Goal: Task Accomplishment & Management: Manage account settings

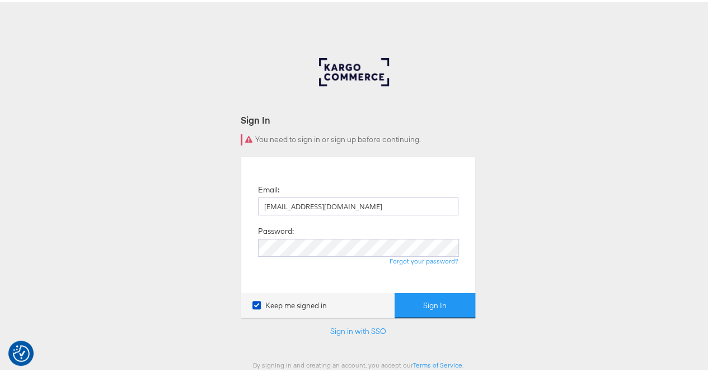
type input "[EMAIL_ADDRESS][DOMAIN_NAME]"
click at [395, 291] on button "Sign In" at bounding box center [435, 303] width 81 height 25
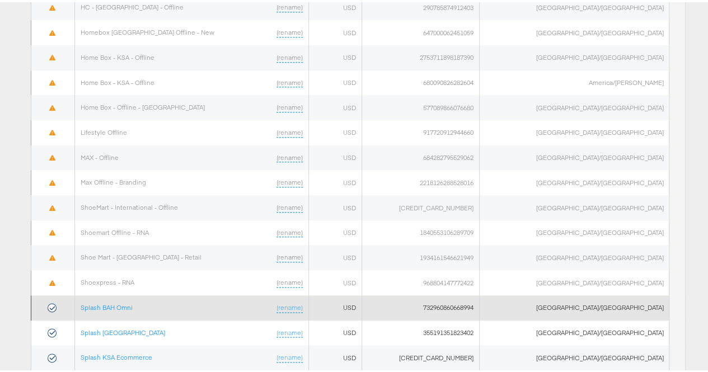
scroll to position [687, 0]
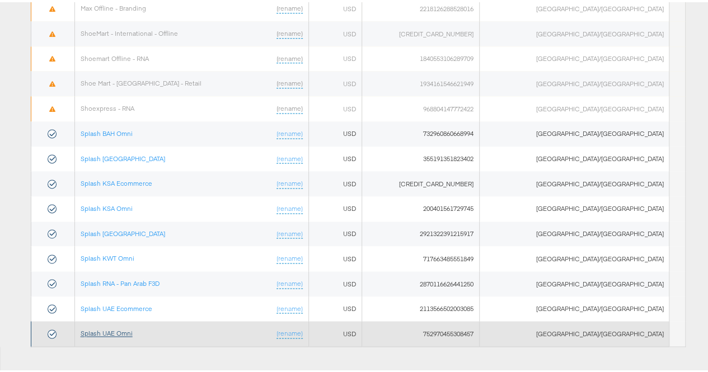
click at [125, 327] on link "Splash UAE Omni" at bounding box center [107, 331] width 52 height 8
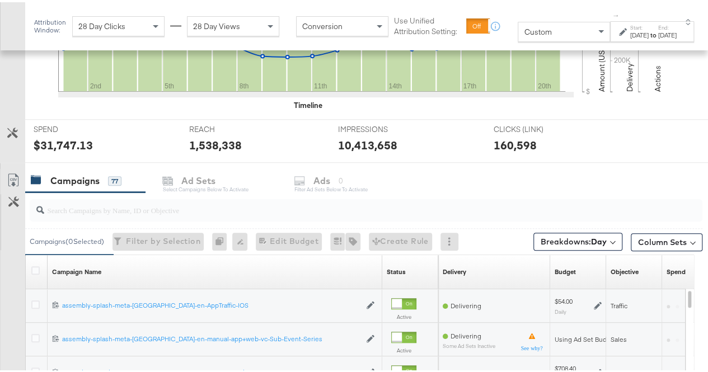
scroll to position [453, 0]
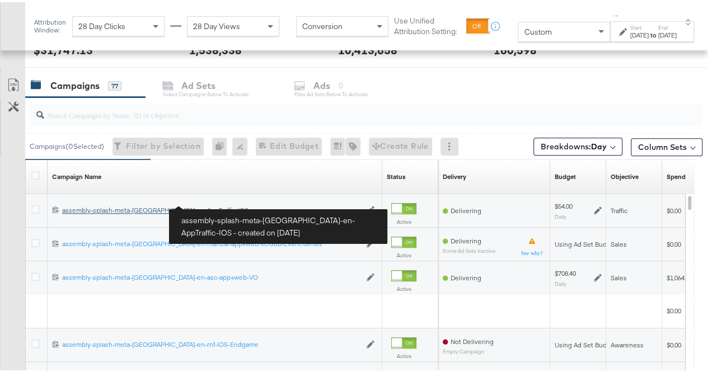
click at [127, 204] on div "assembly-splash-meta-uae-en-AppTraffic-IOS assembly-splash-meta-uae-en-AppTraff…" at bounding box center [211, 208] width 298 height 9
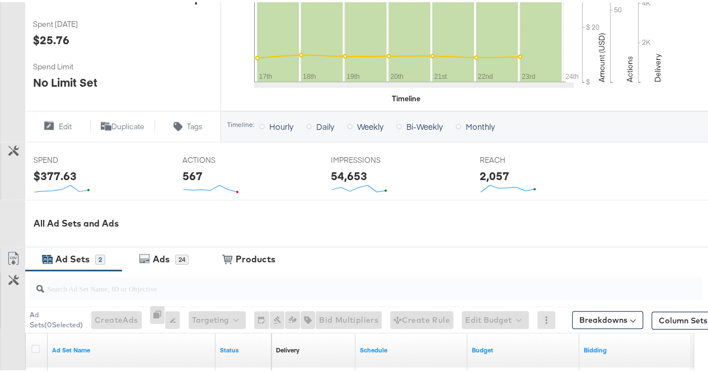
scroll to position [507, 0]
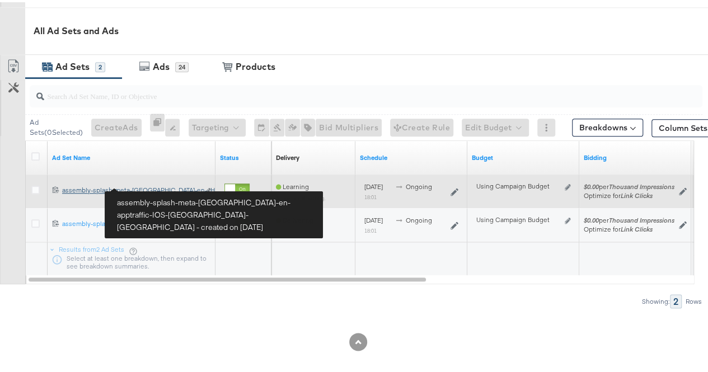
click at [147, 184] on div "assembly-splash-meta-uae-en-apptraffic-IOS-HighAOV-CA assembly-splash-meta-uae-…" at bounding box center [130, 188] width 136 height 9
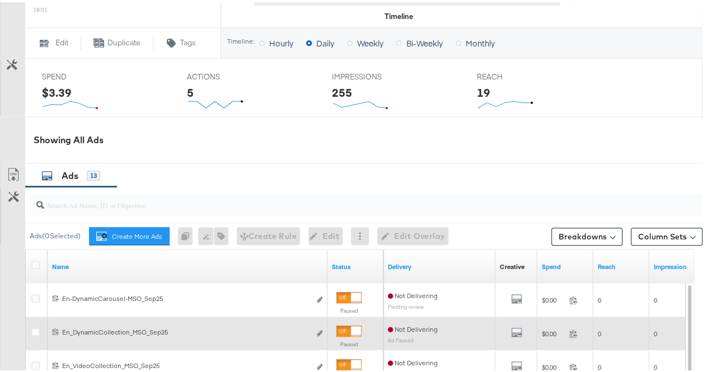
scroll to position [457, 0]
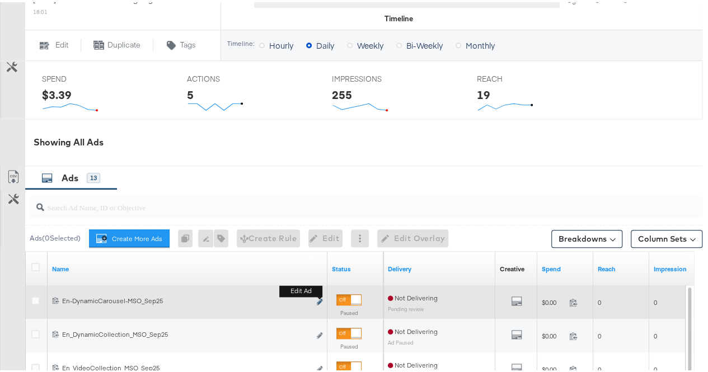
click at [319, 297] on icon "link" at bounding box center [320, 300] width 6 height 6
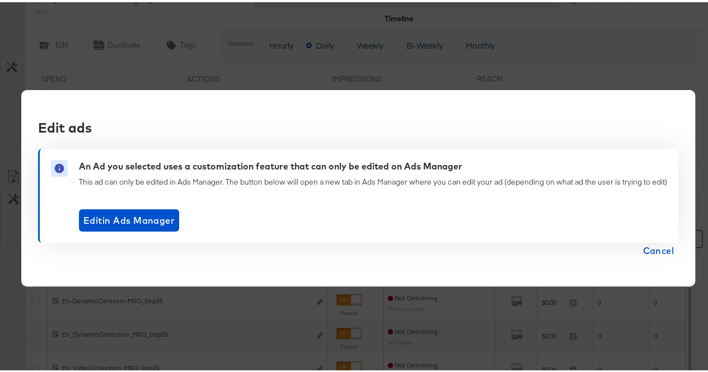
click at [652, 251] on span "Cancel" at bounding box center [658, 249] width 31 height 16
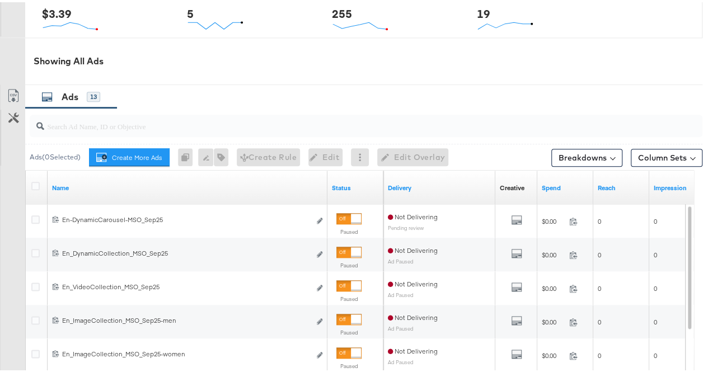
scroll to position [539, 0]
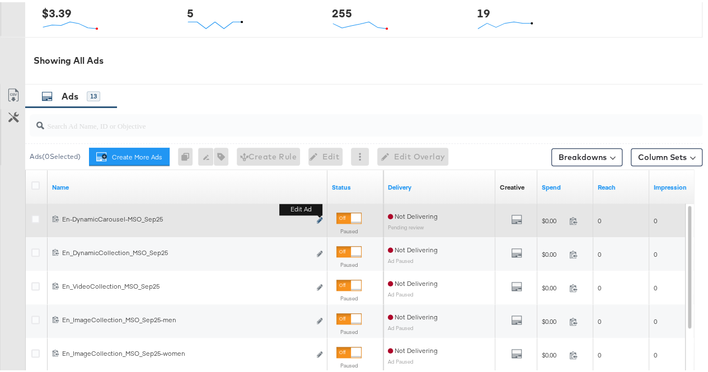
click at [319, 215] on icon "link" at bounding box center [320, 218] width 6 height 6
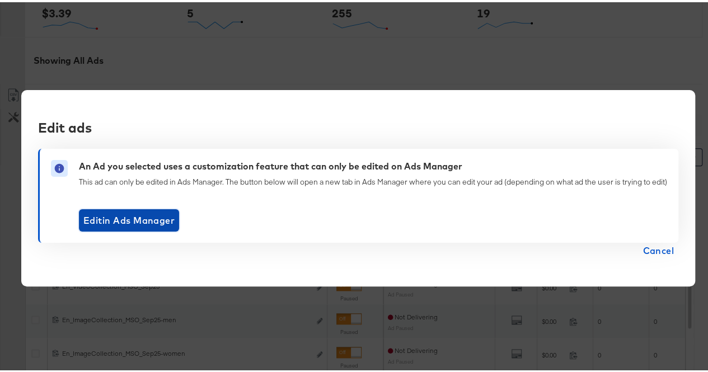
click at [167, 216] on span "Edit in Ads Manager" at bounding box center [128, 218] width 91 height 16
click at [665, 254] on span "Cancel" at bounding box center [658, 249] width 31 height 16
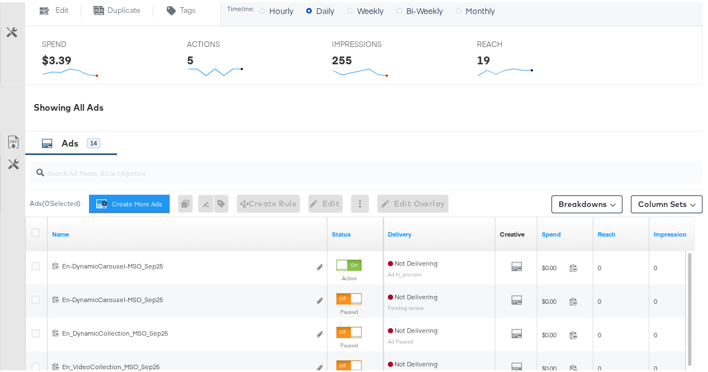
scroll to position [489, 0]
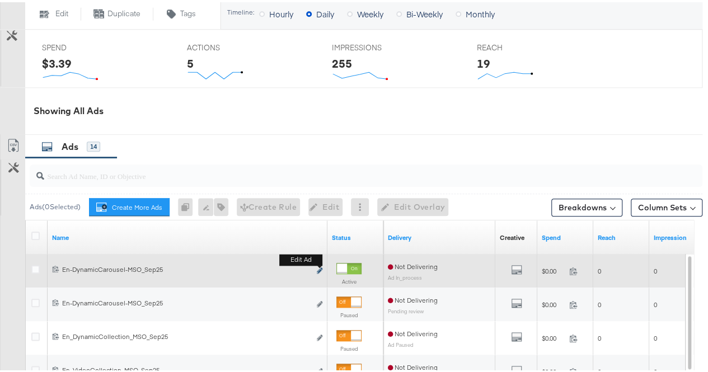
click at [318, 265] on icon "link" at bounding box center [320, 268] width 6 height 6
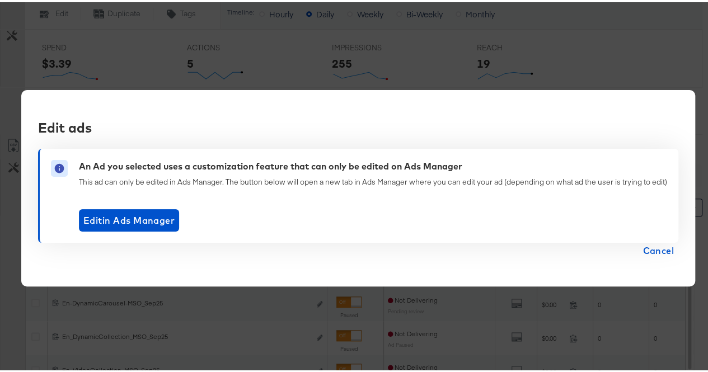
click at [658, 246] on span "Cancel" at bounding box center [658, 249] width 31 height 16
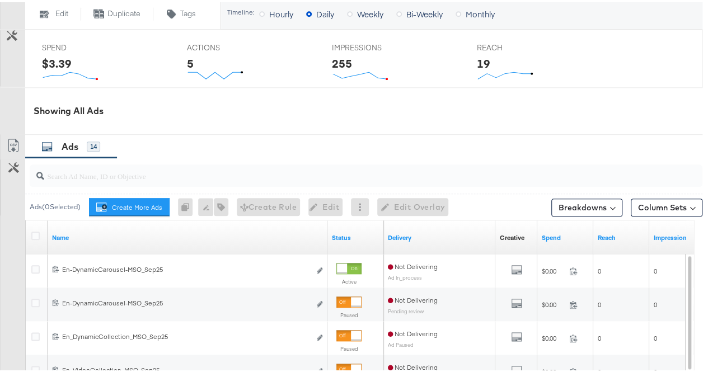
scroll to position [0, 0]
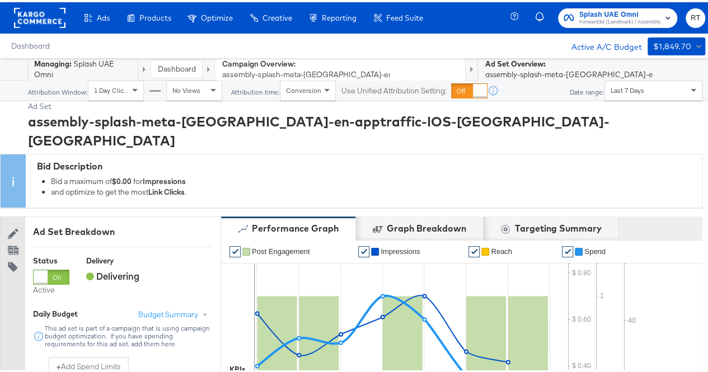
click at [191, 68] on link "Dashboard" at bounding box center [176, 67] width 38 height 10
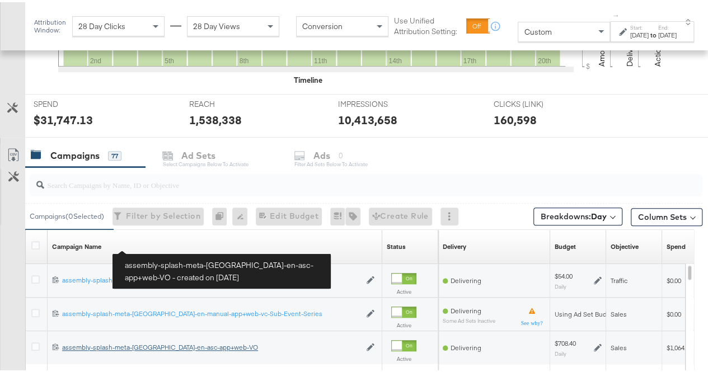
scroll to position [478, 0]
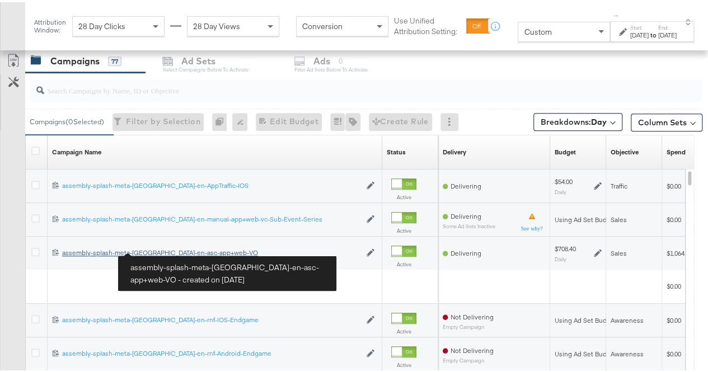
click at [160, 249] on div "assembly-splash-meta-uae-en-asc-app+web-VO assembly-splash-meta-uae-en-asc-app+…" at bounding box center [211, 250] width 298 height 9
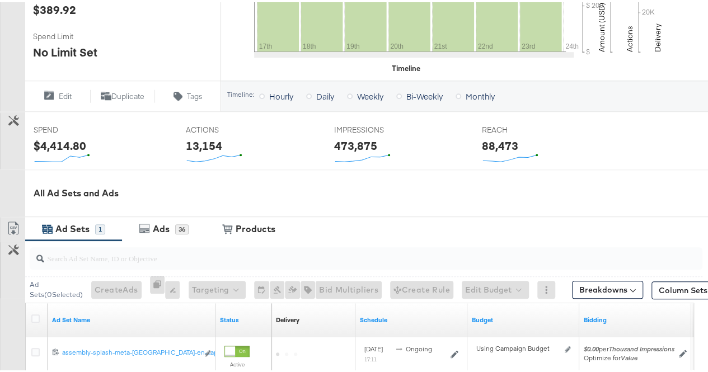
scroll to position [473, 0]
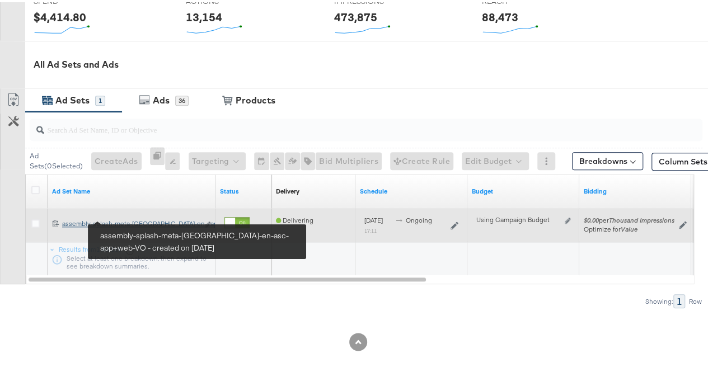
click at [156, 221] on div "assembly-splash-meta-uae-en-asc-app+web-VO assembly-splash-meta-uae-en-...app+w…" at bounding box center [130, 221] width 136 height 9
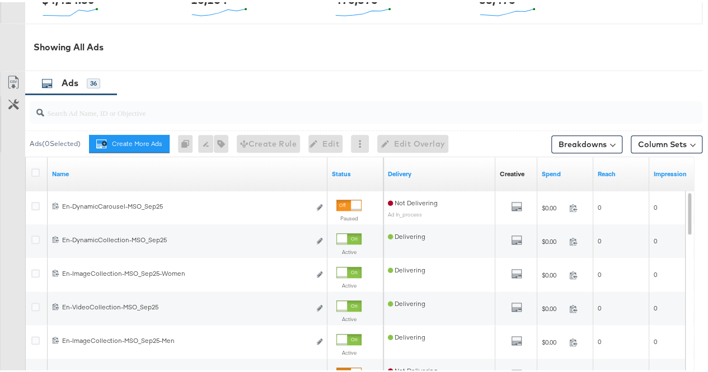
scroll to position [554, 0]
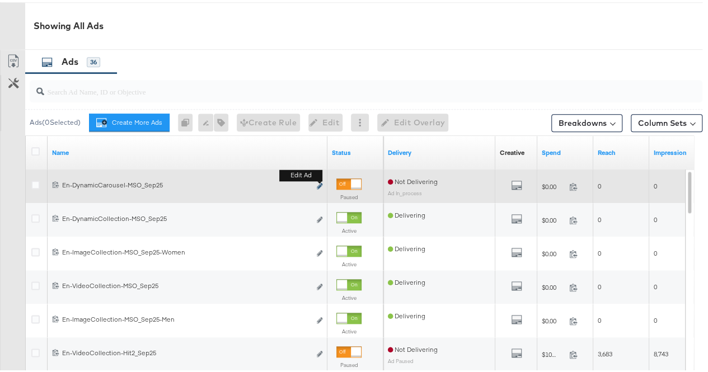
click at [320, 181] on icon "link" at bounding box center [320, 184] width 6 height 6
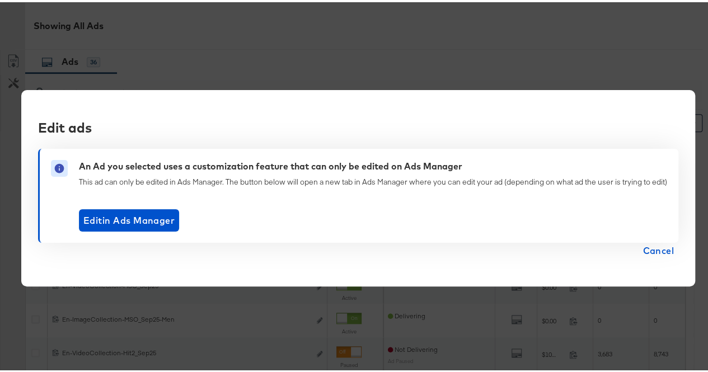
click at [654, 252] on span "Cancel" at bounding box center [658, 249] width 31 height 16
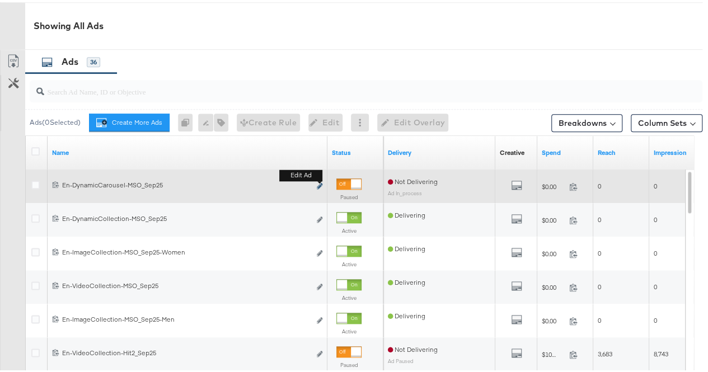
click at [319, 181] on icon "link" at bounding box center [320, 184] width 6 height 6
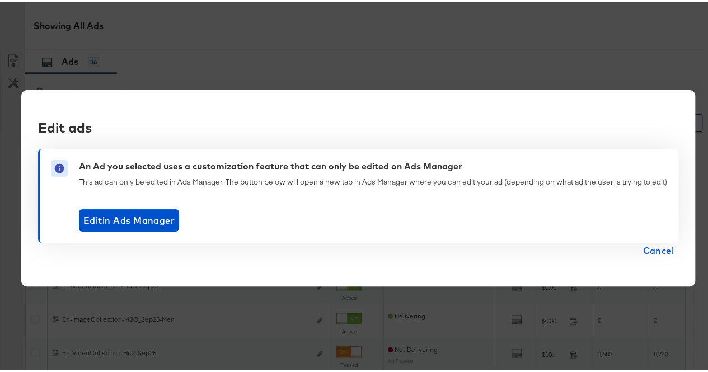
click at [645, 245] on span "Cancel" at bounding box center [658, 249] width 31 height 16
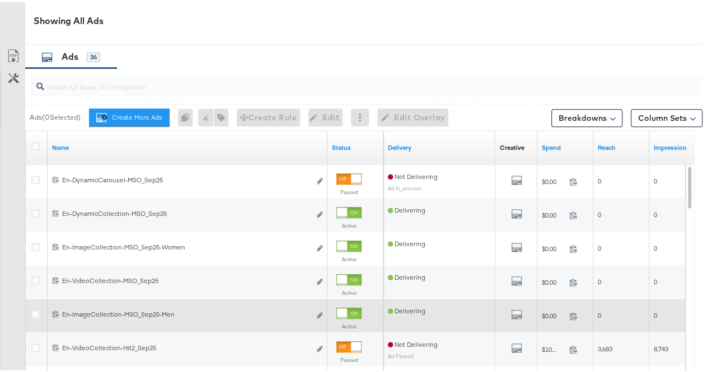
scroll to position [558, 0]
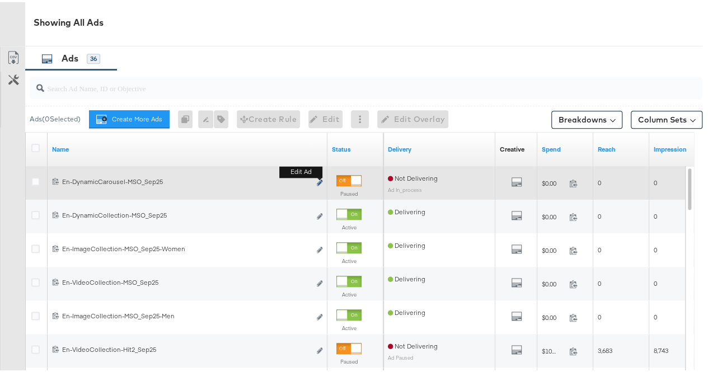
click at [321, 179] on icon "link" at bounding box center [320, 180] width 6 height 6
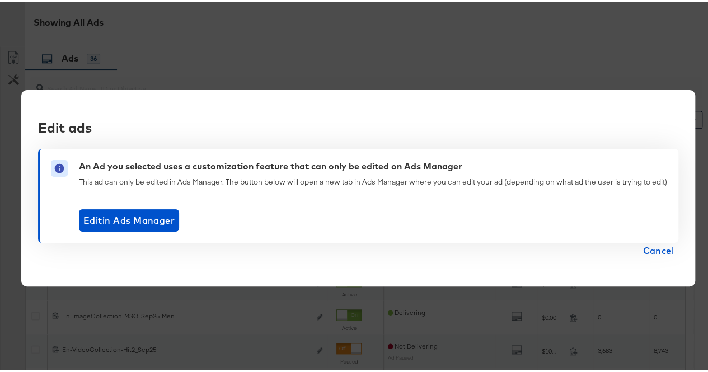
click at [643, 248] on span "Cancel" at bounding box center [658, 249] width 31 height 16
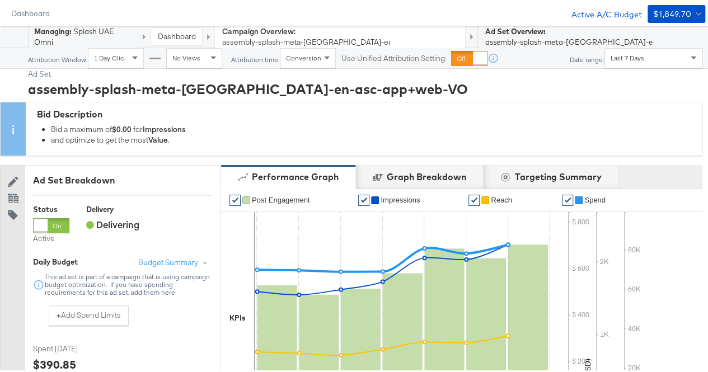
scroll to position [0, 0]
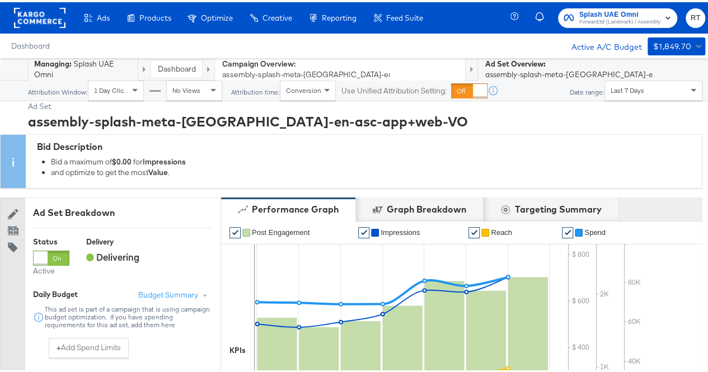
click at [172, 68] on link "Dashboard" at bounding box center [176, 67] width 38 height 10
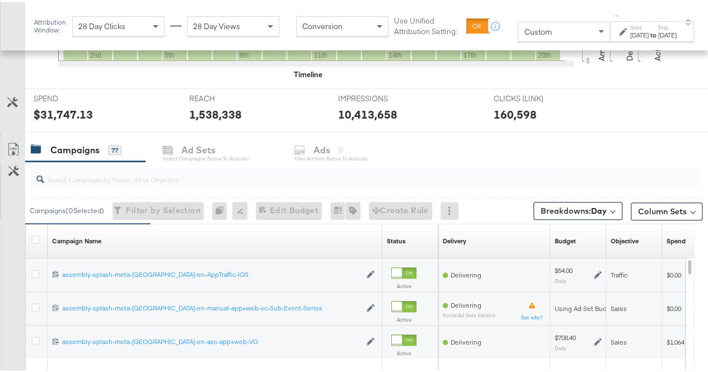
scroll to position [484, 0]
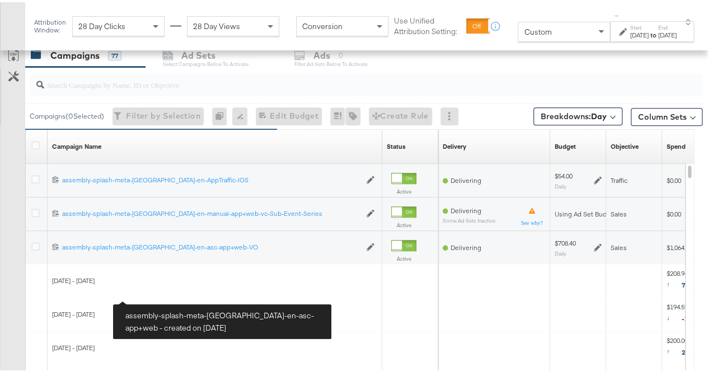
click at [156, 296] on div "[DATE] - [DATE]" at bounding box center [215, 313] width 335 height 34
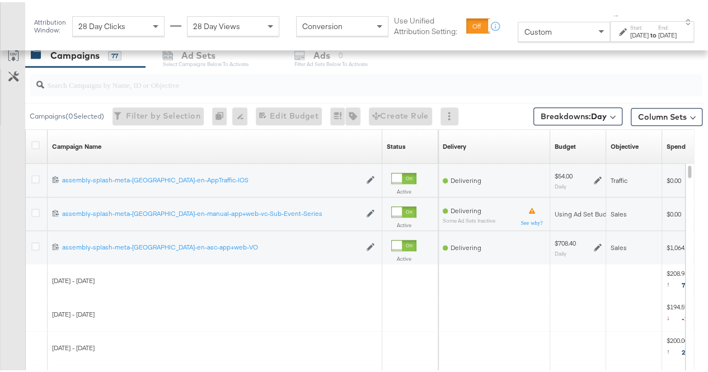
scroll to position [456, 0]
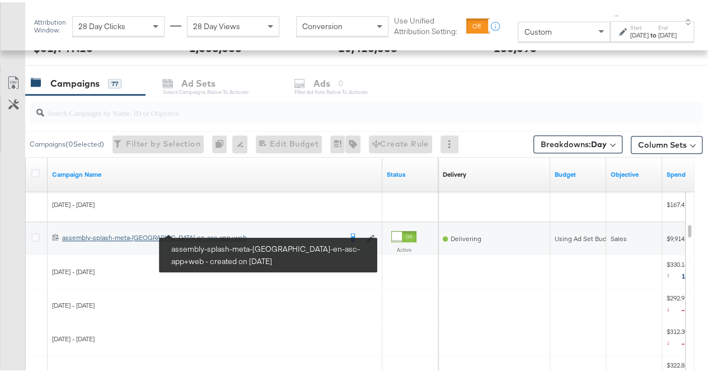
click at [158, 231] on div "assembly-splash-meta-[GEOGRAPHIC_DATA]-en-asc-app+web assembly-splash-meta-[GEO…" at bounding box center [201, 235] width 279 height 9
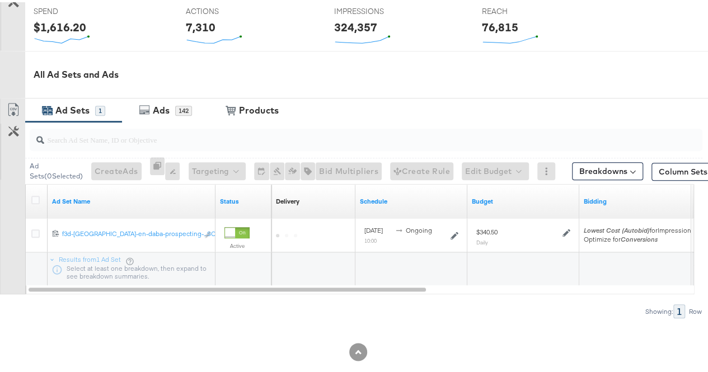
scroll to position [464, 0]
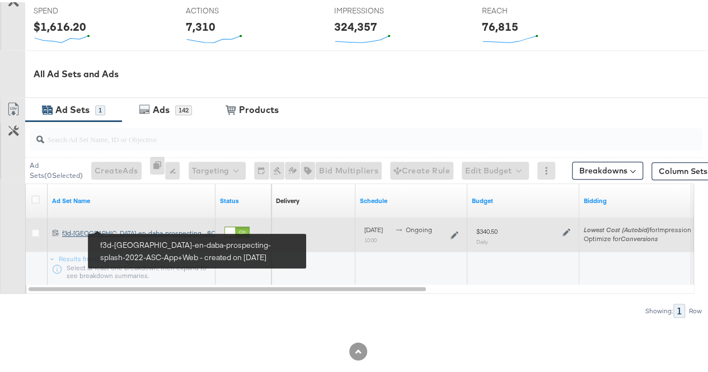
click at [159, 227] on div "f3d-[GEOGRAPHIC_DATA]-en-daba-prospecting-splash-2022-ASC-App+Web f3d-[GEOGRAPH…" at bounding box center [130, 231] width 136 height 9
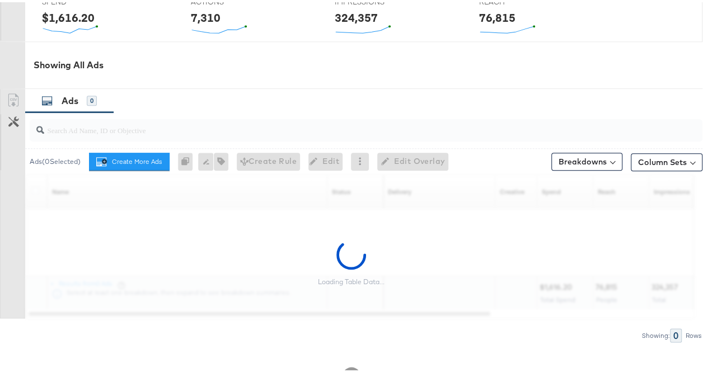
scroll to position [504, 0]
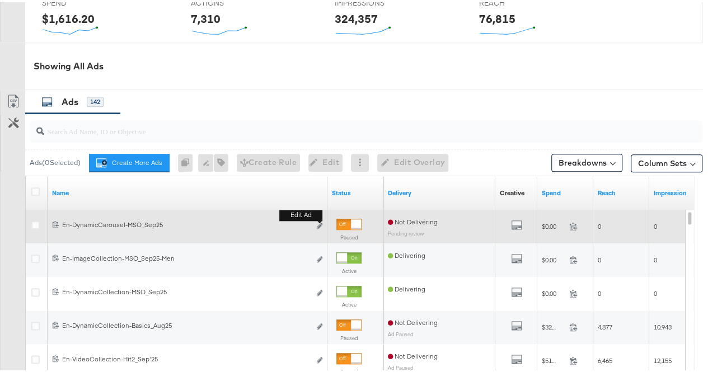
click at [316, 222] on div "Edit ad" at bounding box center [316, 224] width 13 height 12
click at [322, 219] on button "Edit ad" at bounding box center [319, 224] width 7 height 12
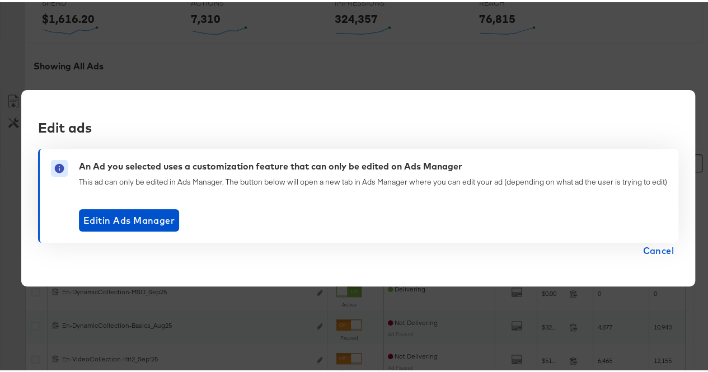
click at [656, 248] on span "Cancel" at bounding box center [658, 249] width 31 height 16
